Goal: Task Accomplishment & Management: Manage account settings

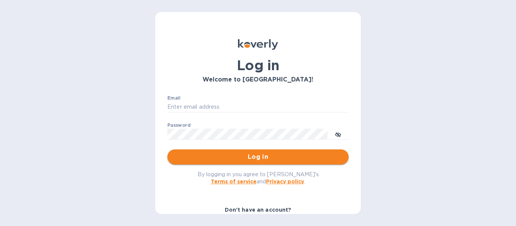
type input "jon@legendaustralia.com"
click at [266, 153] on span "Log in" at bounding box center [257, 157] width 169 height 9
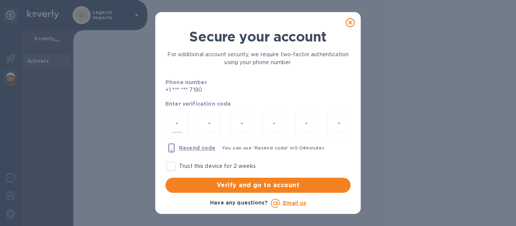
click at [180, 121] on input "number" at bounding box center [177, 126] width 11 height 14
type input "5"
type input "2"
type input "4"
type input "5"
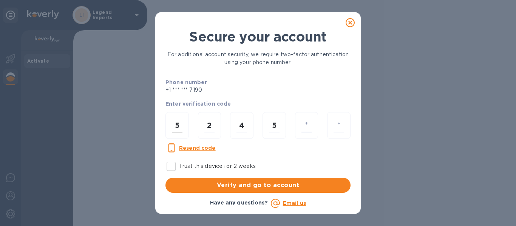
type input "1"
type input "8"
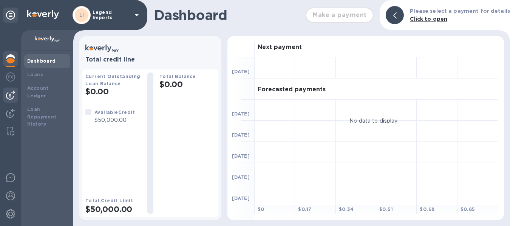
click at [9, 92] on img at bounding box center [10, 95] width 9 height 9
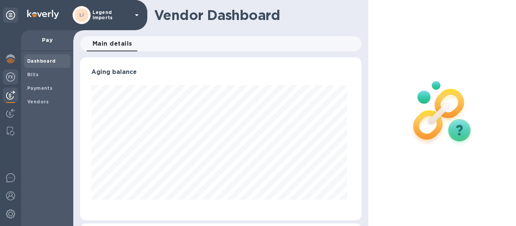
scroll to position [163, 279]
click at [11, 85] on div at bounding box center [10, 78] width 15 height 17
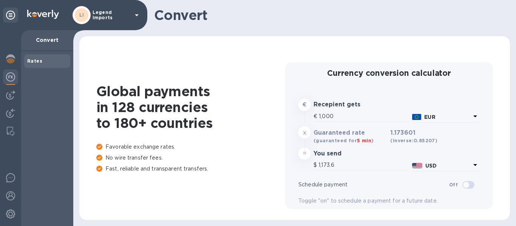
type input "1,173.6"
click at [10, 97] on img at bounding box center [10, 95] width 9 height 9
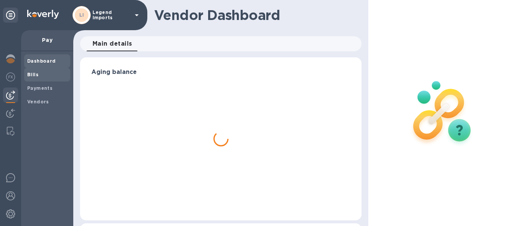
click at [37, 78] on span "Bills" at bounding box center [47, 75] width 40 height 8
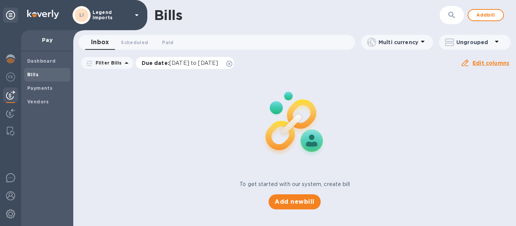
click at [232, 65] on icon at bounding box center [229, 64] width 6 height 6
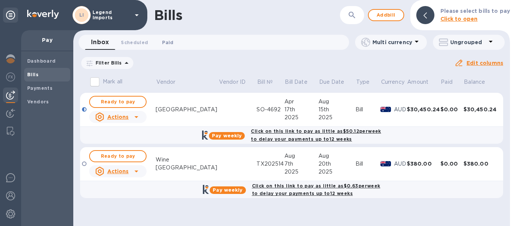
click at [162, 43] on span "Paid 0" at bounding box center [167, 43] width 11 height 8
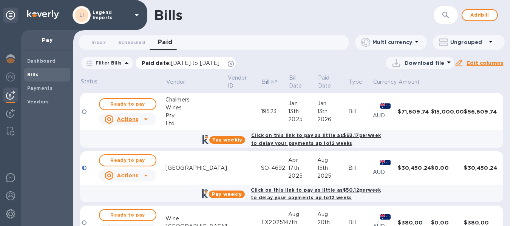
click at [224, 64] on p "Paid date : [DATE] to [DATE]" at bounding box center [183, 63] width 82 height 8
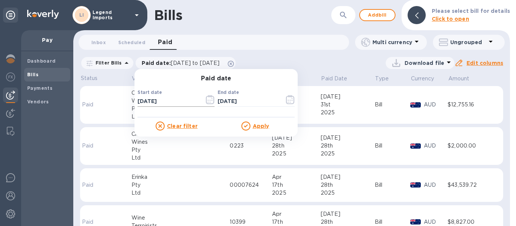
click at [206, 101] on icon "button" at bounding box center [210, 99] width 9 height 9
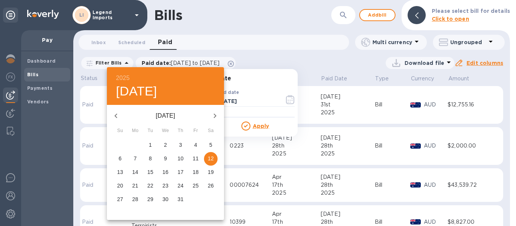
click at [114, 115] on icon "button" at bounding box center [115, 115] width 9 height 9
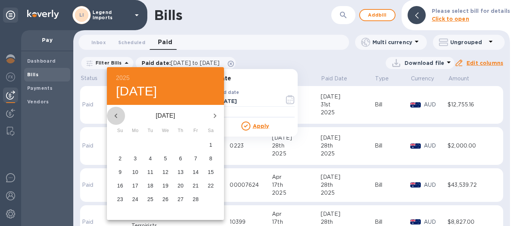
click at [114, 115] on icon "button" at bounding box center [115, 115] width 9 height 9
click at [217, 118] on icon "button" at bounding box center [214, 115] width 9 height 9
click at [166, 143] on p "1" at bounding box center [165, 145] width 3 height 8
type input "[DATE]"
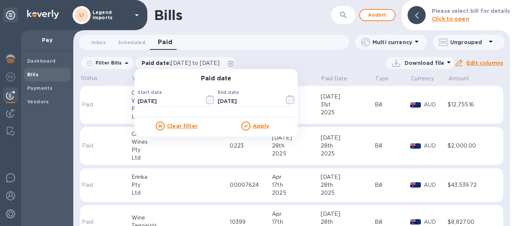
click at [312, 66] on div "Download file" at bounding box center [346, 63] width 215 height 12
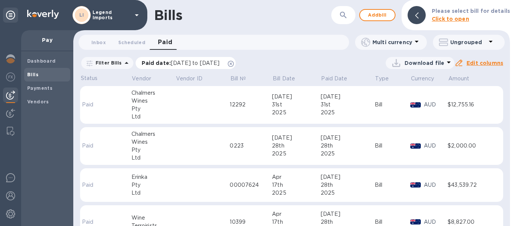
click at [234, 67] on icon at bounding box center [231, 64] width 6 height 6
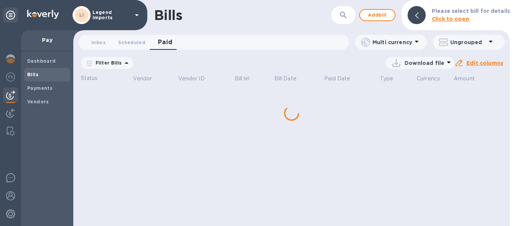
click at [122, 64] on icon at bounding box center [126, 63] width 9 height 9
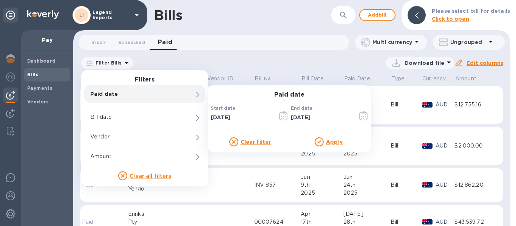
click at [141, 90] on p "Paid date" at bounding box center [131, 94] width 83 height 8
click at [279, 118] on icon "button" at bounding box center [283, 115] width 8 height 9
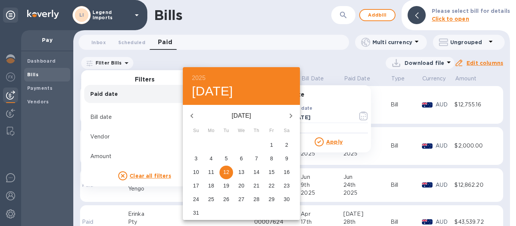
click at [195, 116] on icon "button" at bounding box center [191, 115] width 9 height 9
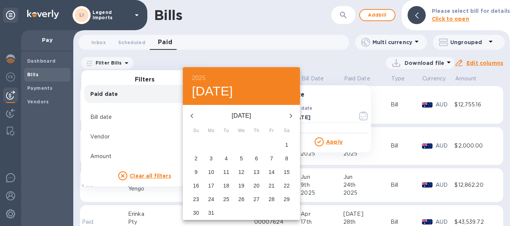
click at [195, 116] on icon "button" at bounding box center [191, 115] width 9 height 9
click at [240, 145] on p "1" at bounding box center [241, 145] width 3 height 8
type input "[DATE]"
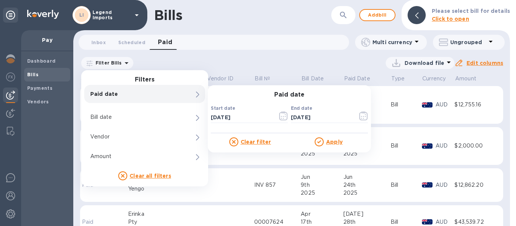
click at [334, 141] on u "Apply" at bounding box center [334, 142] width 17 height 6
